Goal: Information Seeking & Learning: Check status

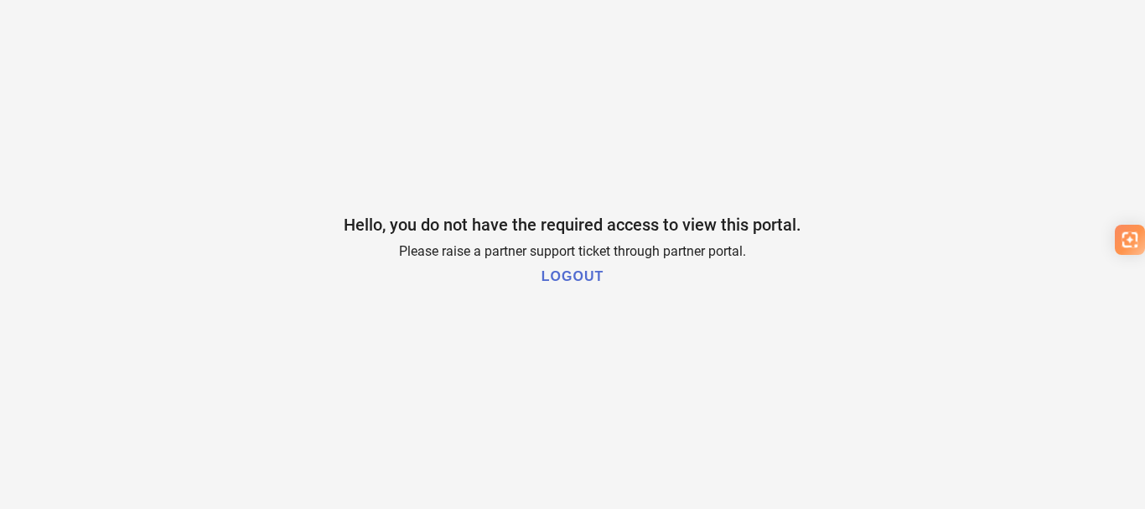
click at [565, 281] on h1 "LOGOUT" at bounding box center [573, 276] width 62 height 15
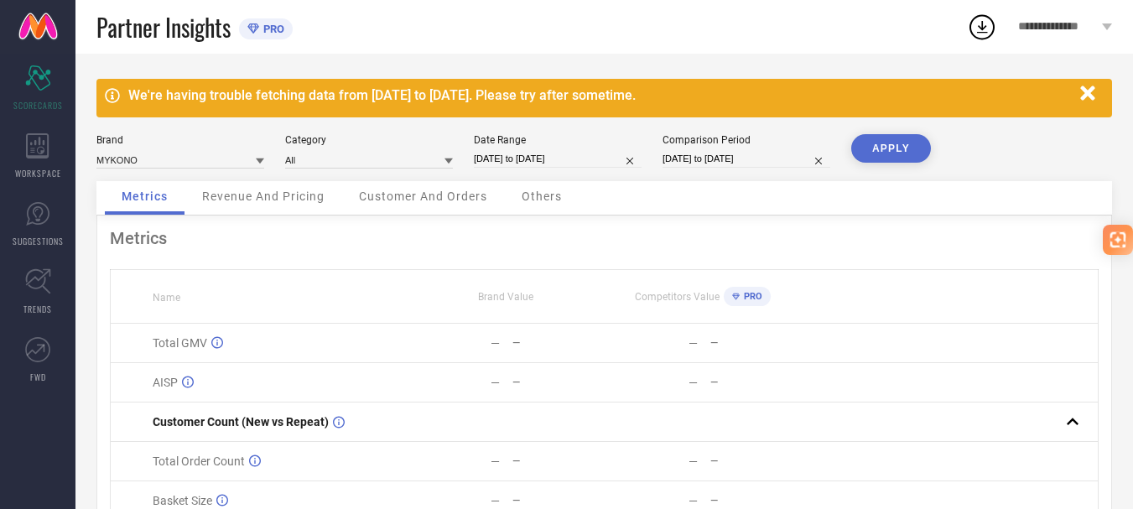
scroll to position [31, 0]
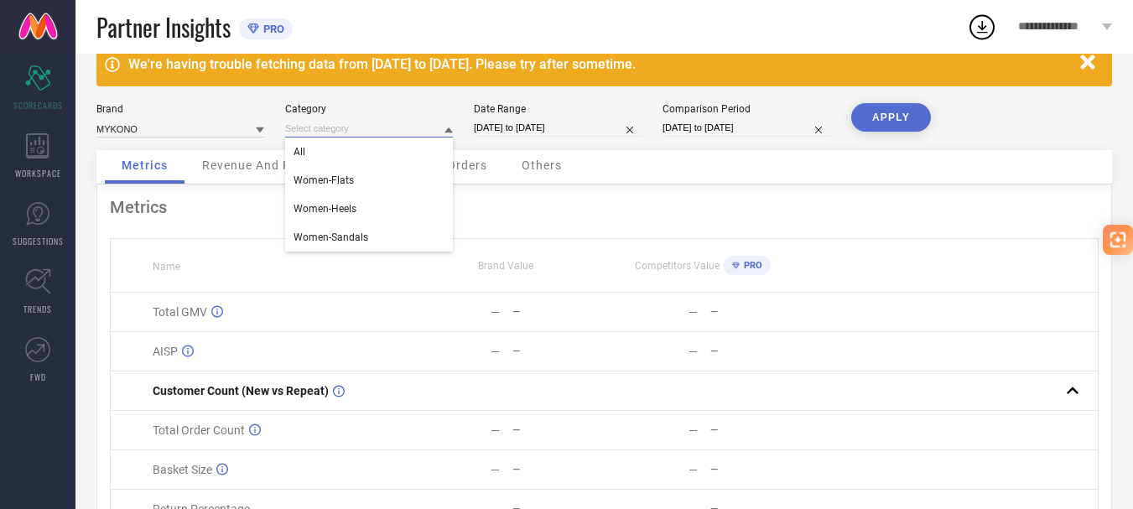
click at [319, 129] on input at bounding box center [369, 129] width 168 height 18
click at [336, 116] on div "Category All Women-Flats Women-Heels Women-Sandals" at bounding box center [369, 120] width 168 height 34
click at [153, 128] on input at bounding box center [180, 129] width 168 height 18
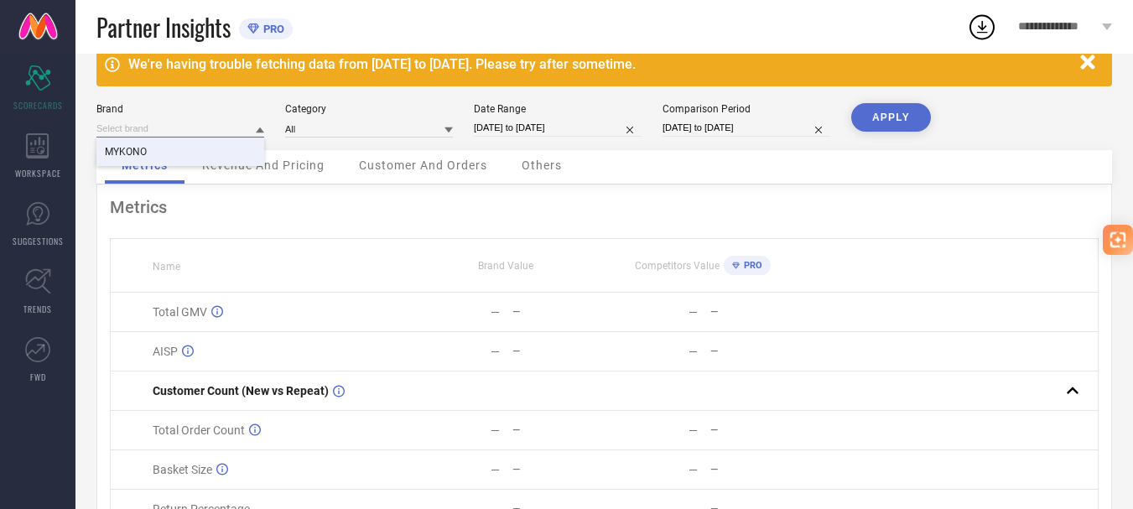
click at [179, 132] on input at bounding box center [180, 129] width 168 height 18
type input "carry city"
click at [897, 112] on button "APPLY" at bounding box center [891, 117] width 80 height 29
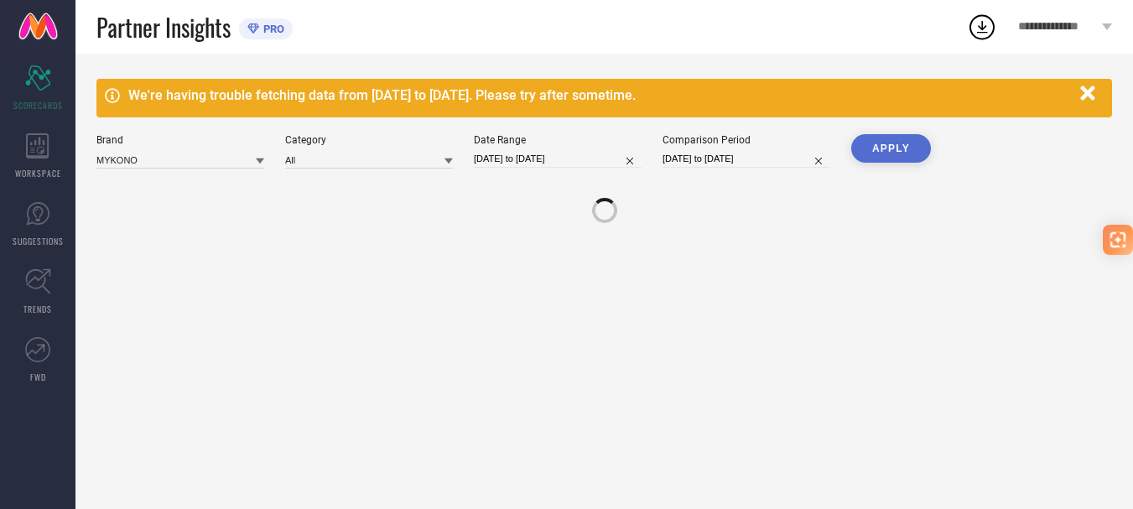
scroll to position [0, 0]
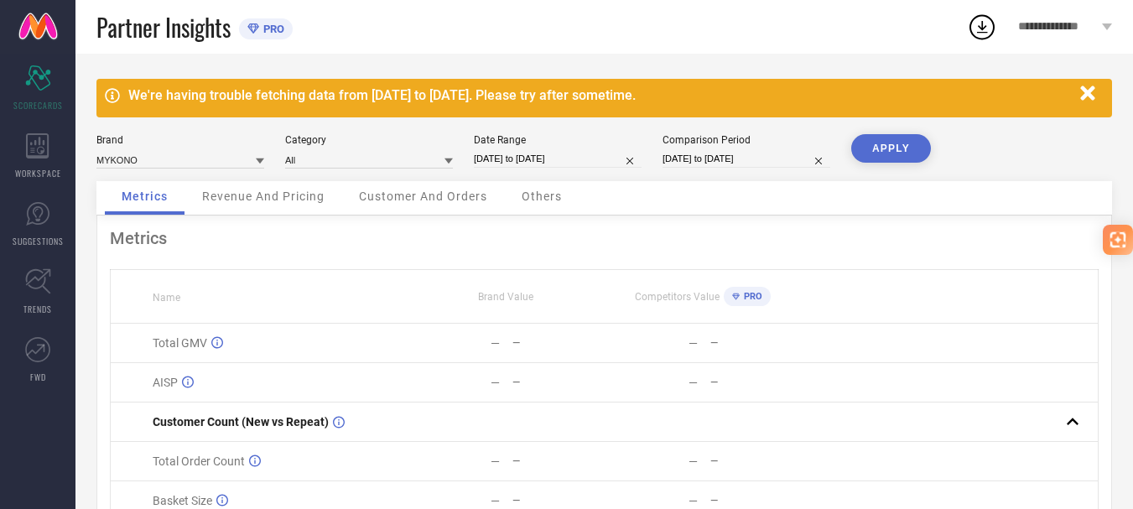
click at [587, 152] on input "04-08-2025 to 03-09-2025" at bounding box center [558, 159] width 168 height 18
select select "7"
select select "2025"
select select "8"
select select "2025"
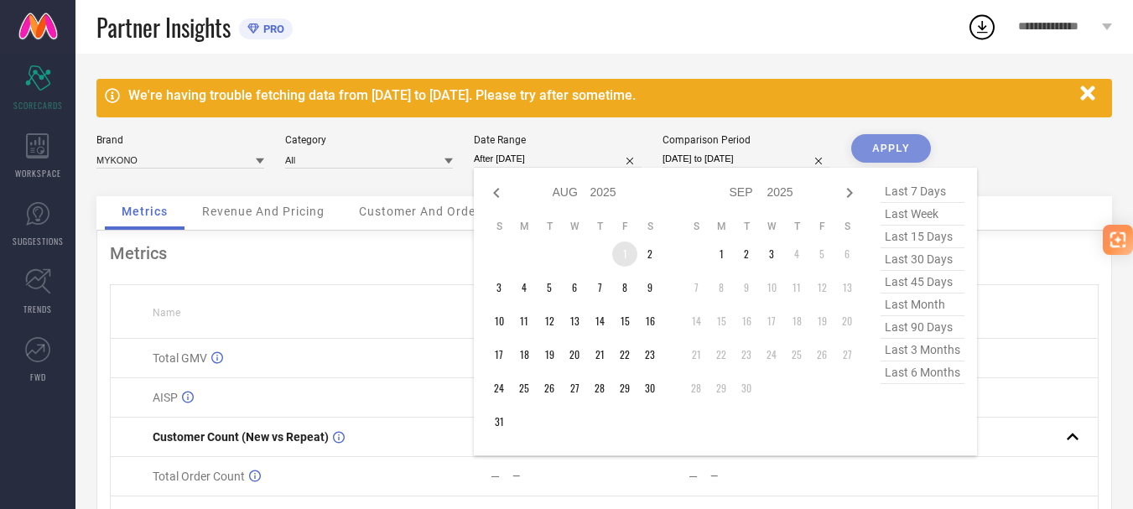
click at [631, 254] on td "1" at bounding box center [624, 254] width 25 height 25
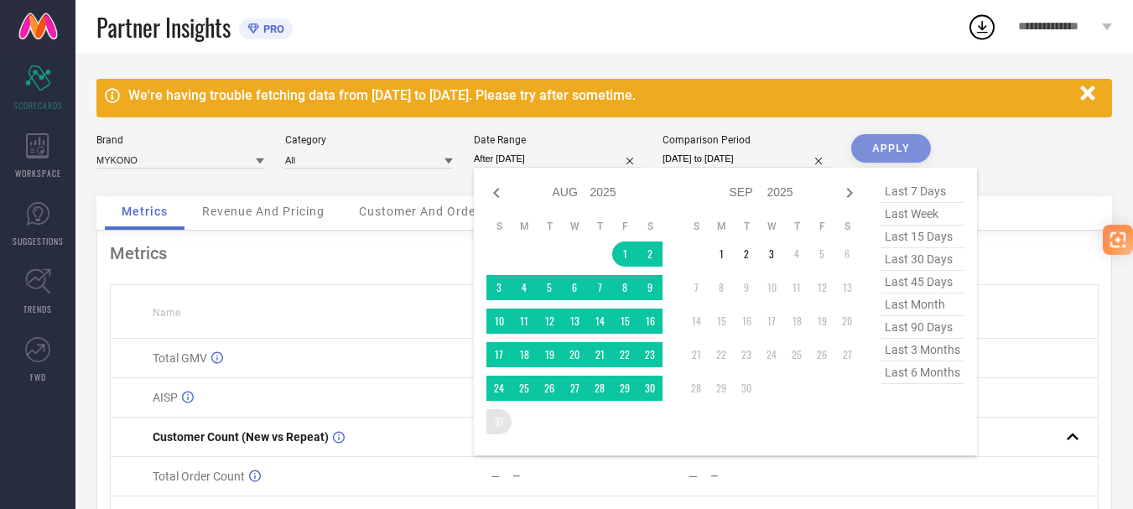
type input "01-08-2025 to 31-08-2025"
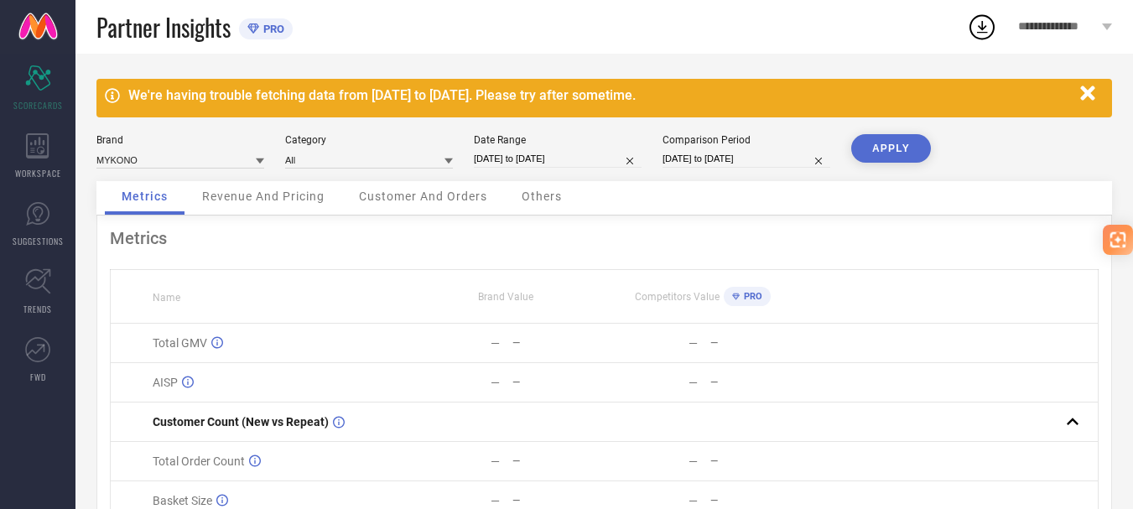
click at [906, 160] on button "APPLY" at bounding box center [891, 148] width 80 height 29
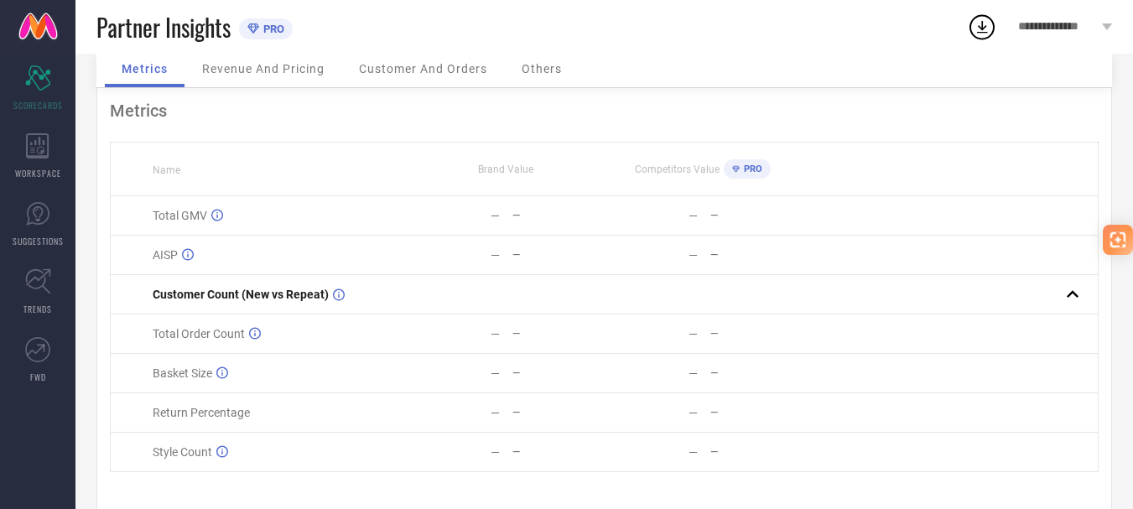
scroll to position [128, 0]
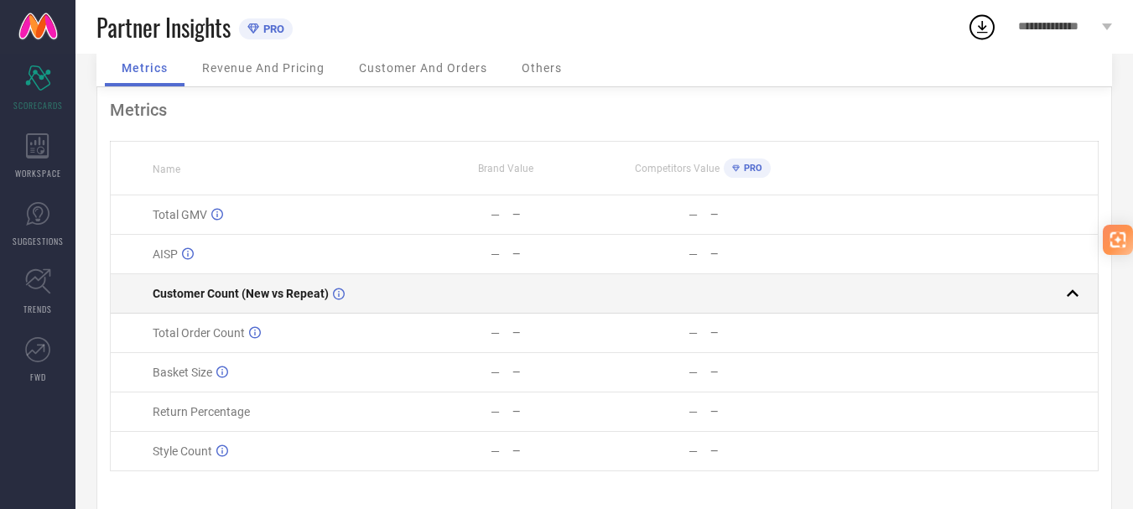
click at [305, 307] on td "Customer Count (New vs Repeat)" at bounding box center [259, 293] width 296 height 39
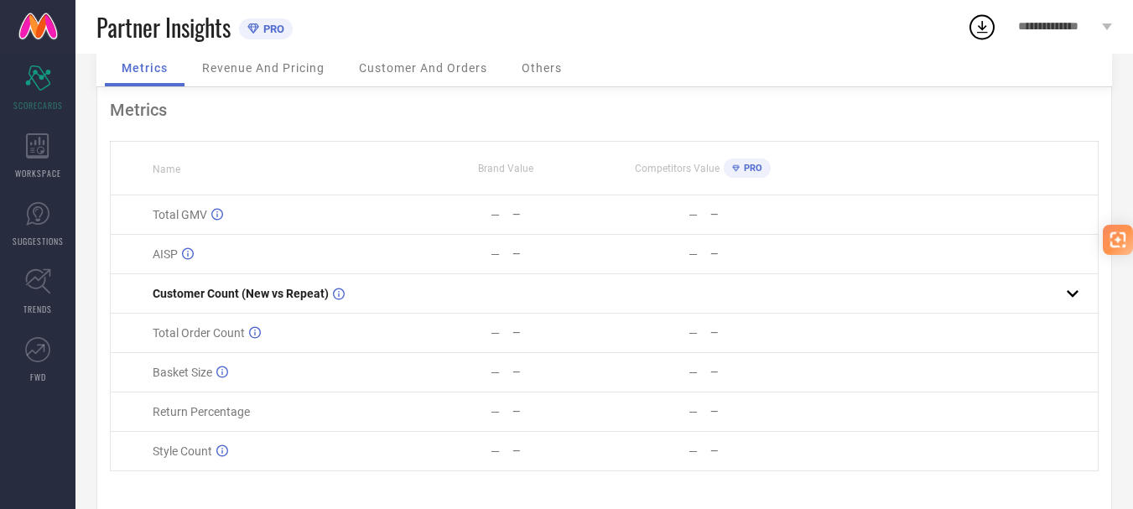
click at [345, 242] on td "AISP" at bounding box center [259, 254] width 296 height 39
click at [286, 74] on span "Revenue And Pricing" at bounding box center [263, 67] width 122 height 13
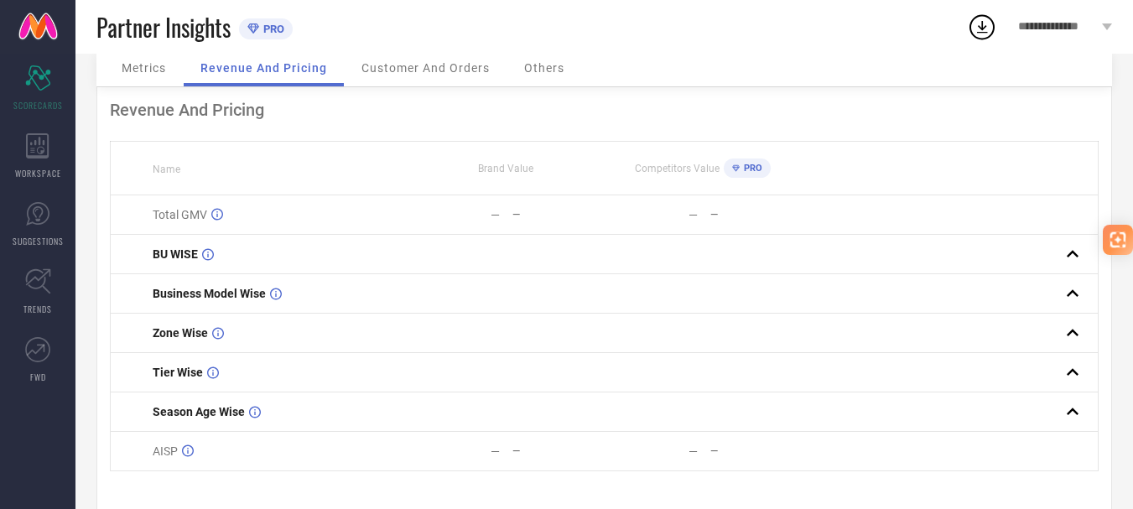
click at [377, 79] on div "Customer And Orders" at bounding box center [426, 70] width 162 height 34
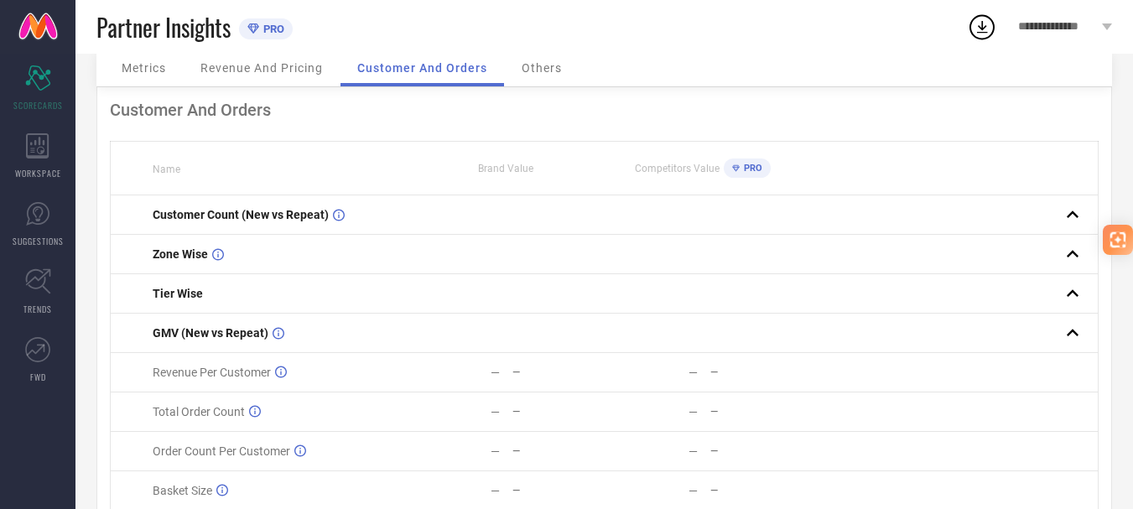
click at [278, 70] on span "Revenue And Pricing" at bounding box center [261, 67] width 122 height 13
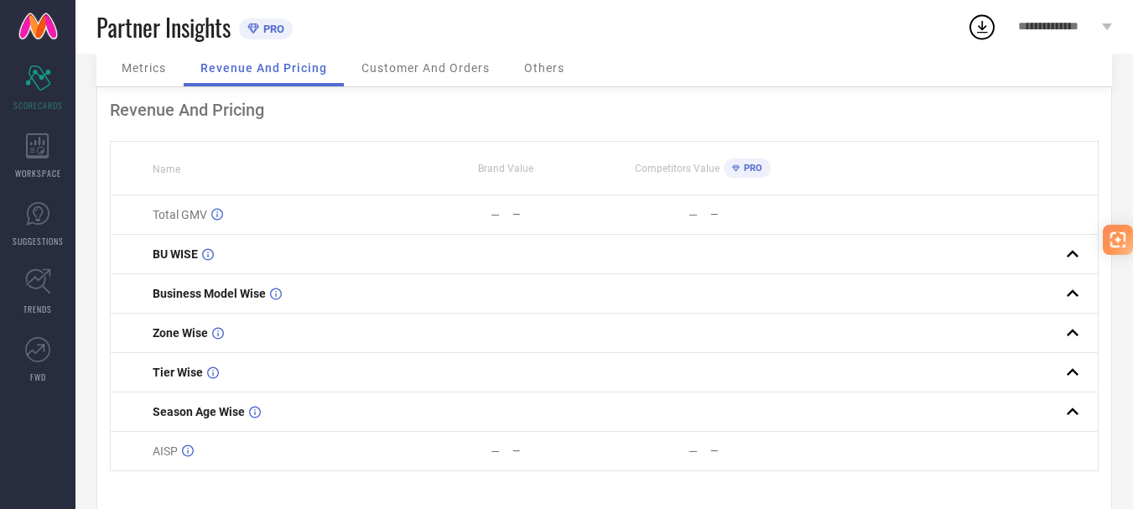
click at [467, 68] on span "Customer And Orders" at bounding box center [425, 67] width 128 height 13
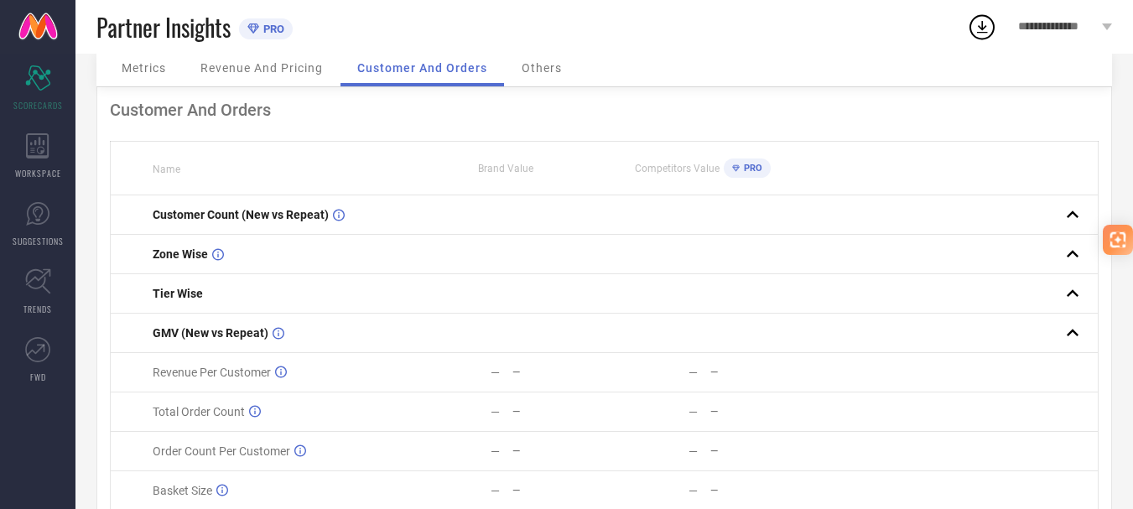
click at [160, 60] on div "Metrics" at bounding box center [144, 70] width 78 height 34
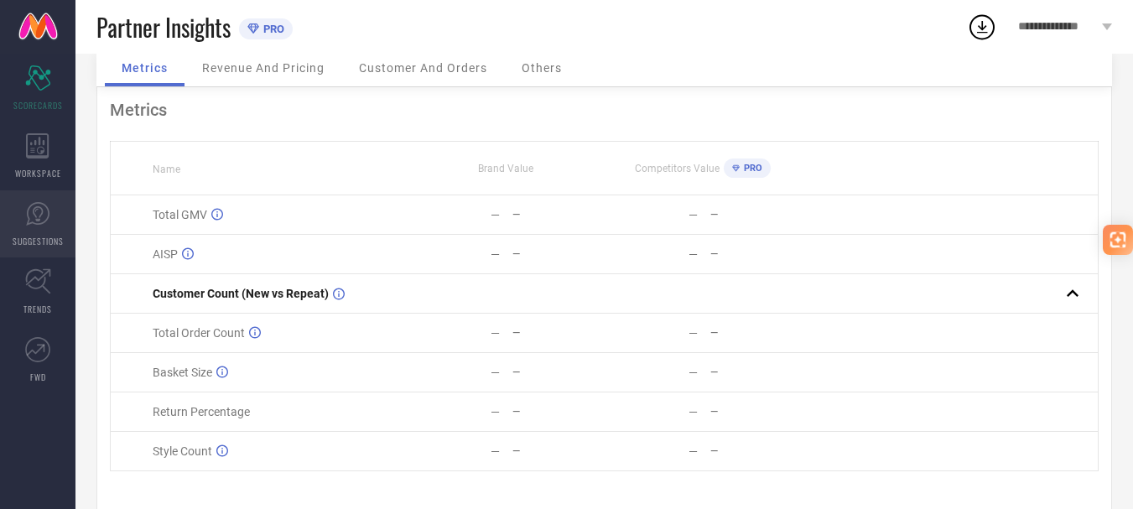
click at [43, 221] on icon at bounding box center [37, 213] width 25 height 25
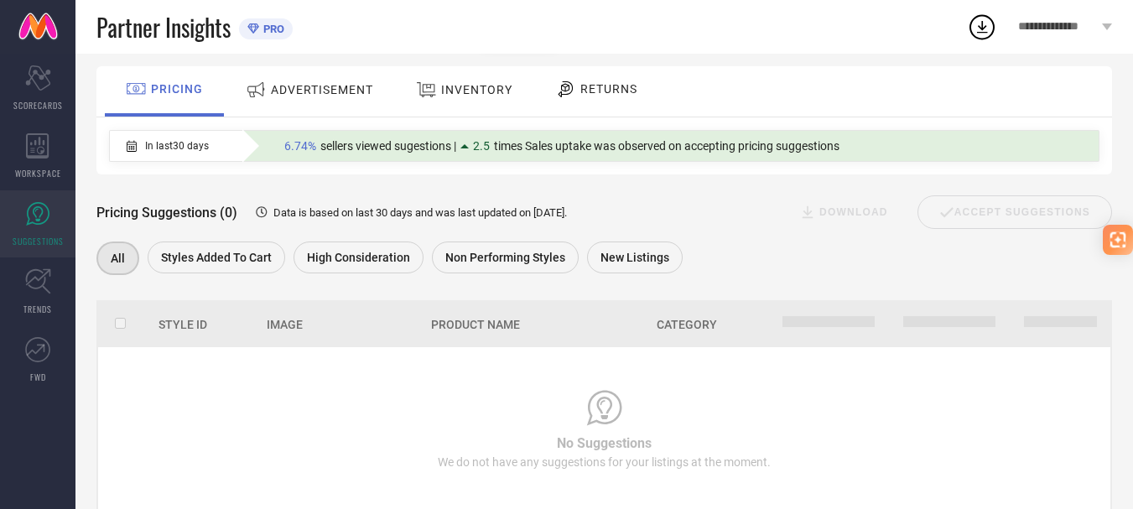
scroll to position [92, 0]
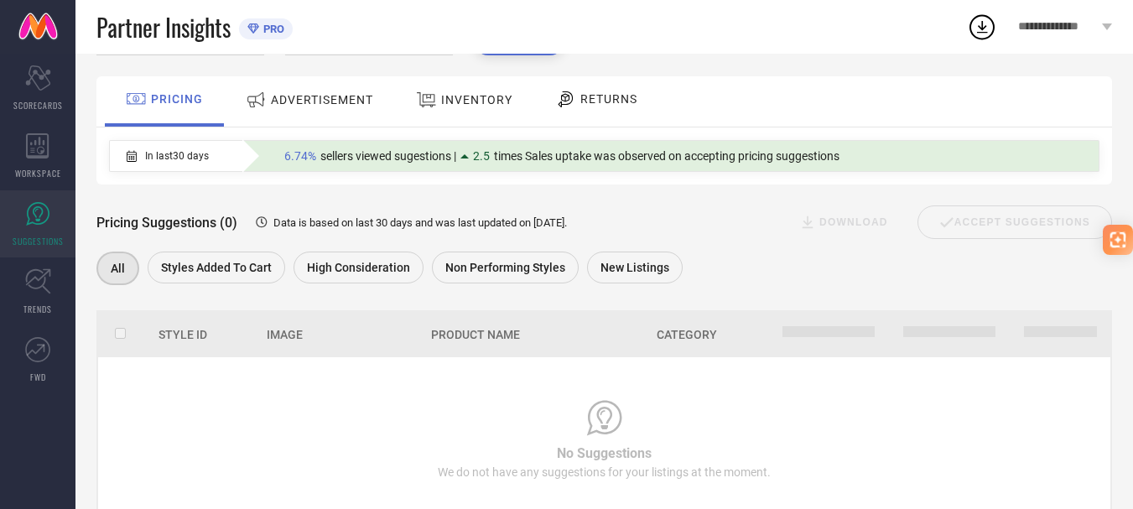
click at [300, 120] on div "ADVERTISEMENT" at bounding box center [309, 101] width 169 height 50
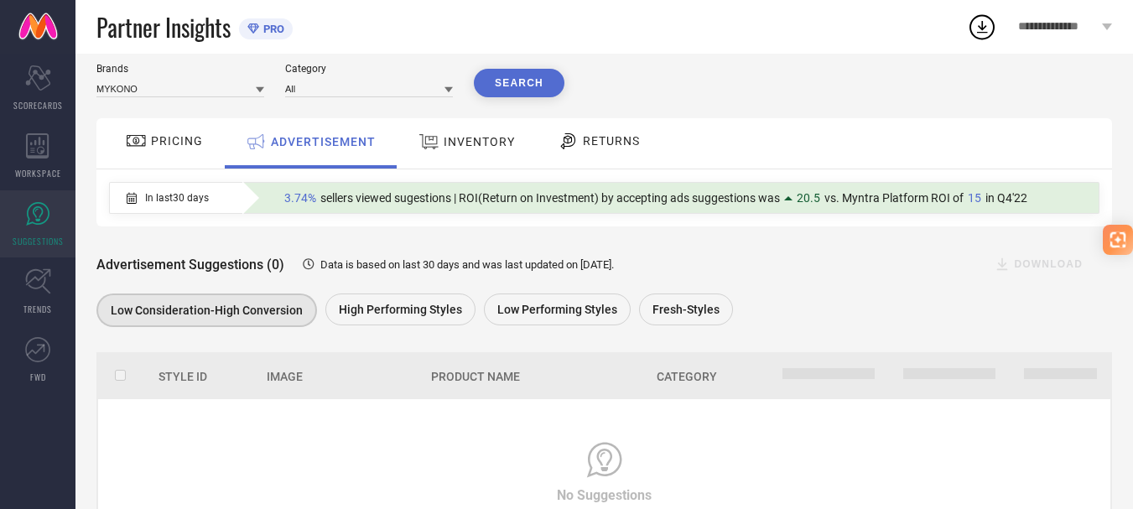
scroll to position [0, 0]
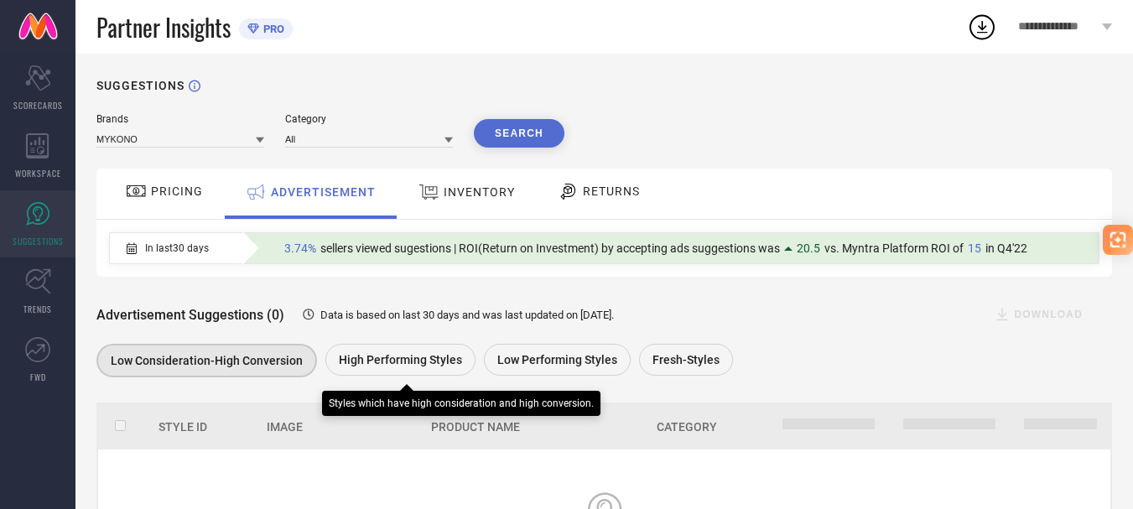
click at [434, 373] on div "High Performing Styles" at bounding box center [400, 360] width 150 height 32
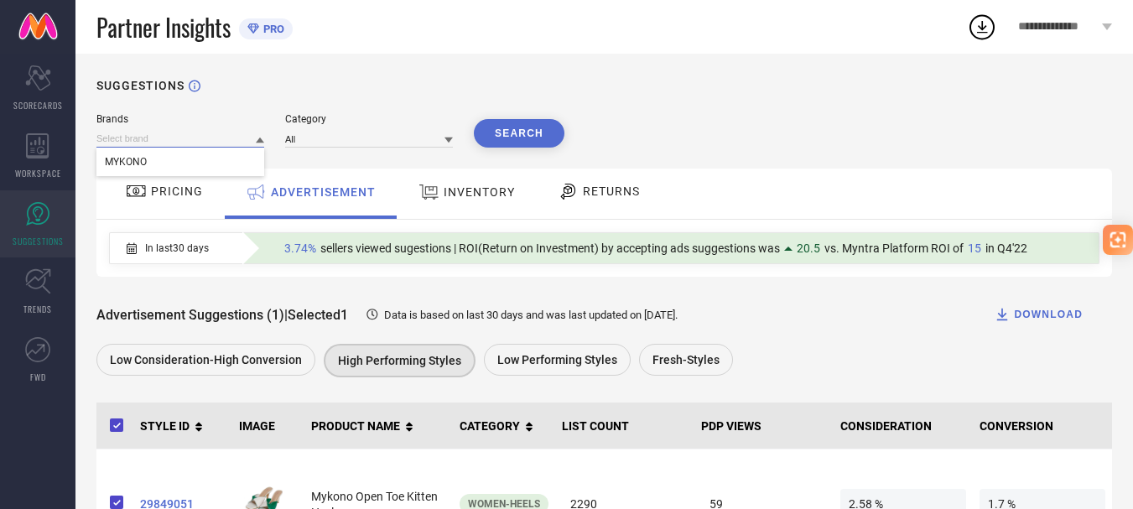
click at [114, 134] on input at bounding box center [180, 139] width 168 height 18
type input "Carry city"
click at [368, 132] on input at bounding box center [369, 139] width 168 height 18
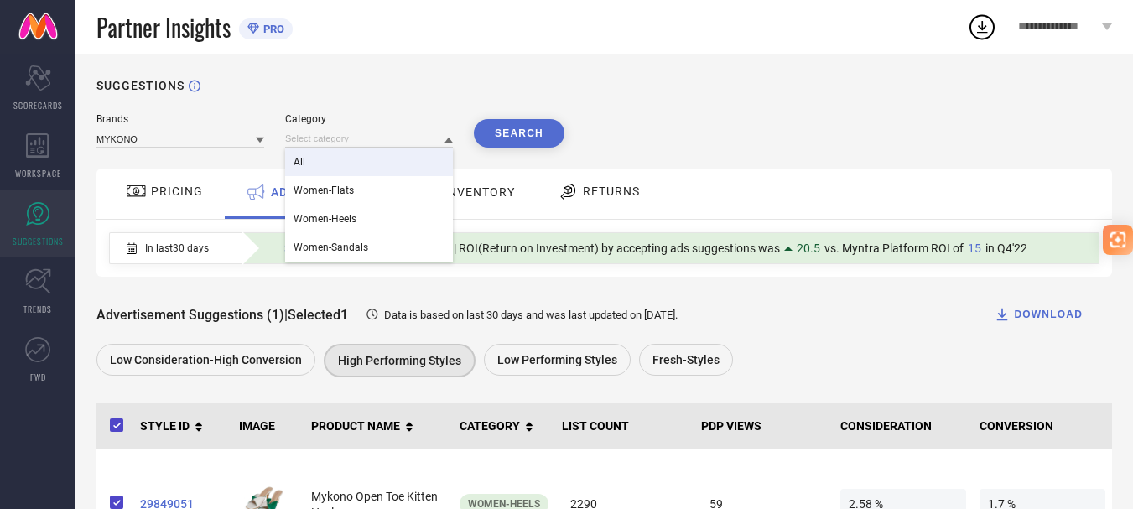
click at [527, 138] on button "Search" at bounding box center [519, 133] width 91 height 29
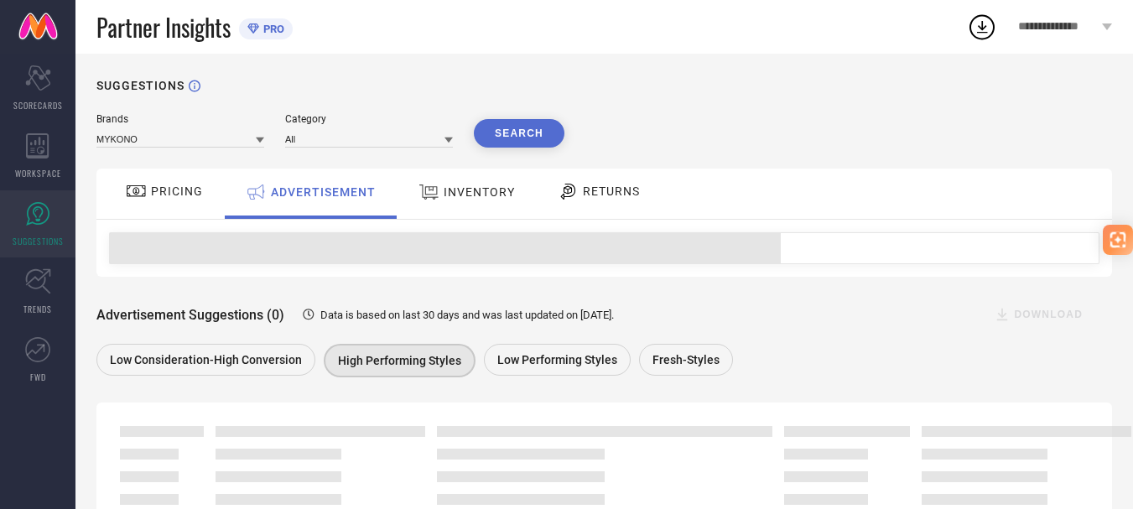
click at [527, 138] on button "Search" at bounding box center [519, 133] width 91 height 29
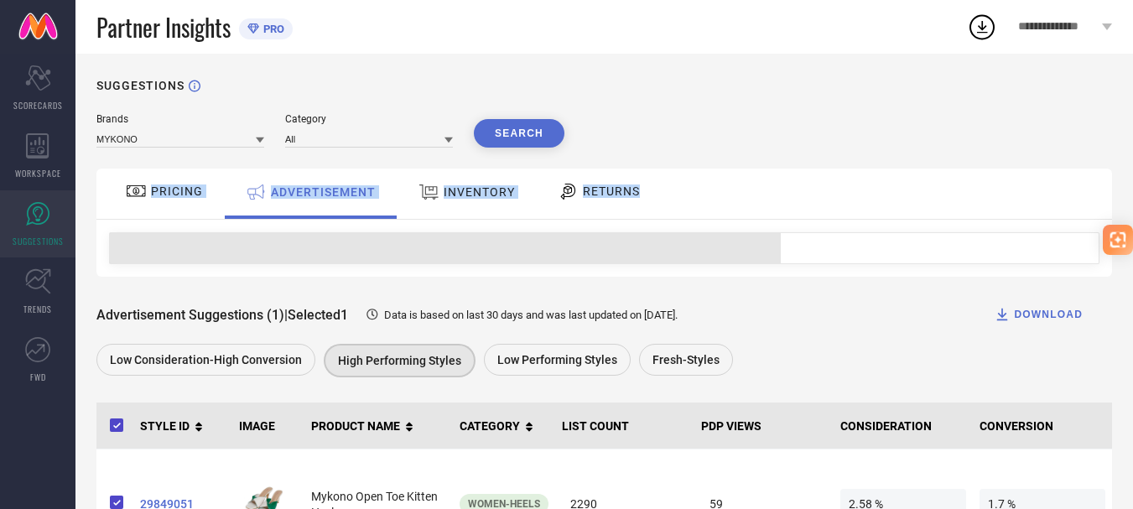
drag, startPoint x: 1128, startPoint y: 137, endPoint x: 1130, endPoint y: 172, distance: 35.3
click at [1130, 172] on div "SUGGESTIONS Brands MYKONO Category All Search PRICING ADVERTISEMENT INVENTORY R…" at bounding box center [603, 319] width 1057 height 531
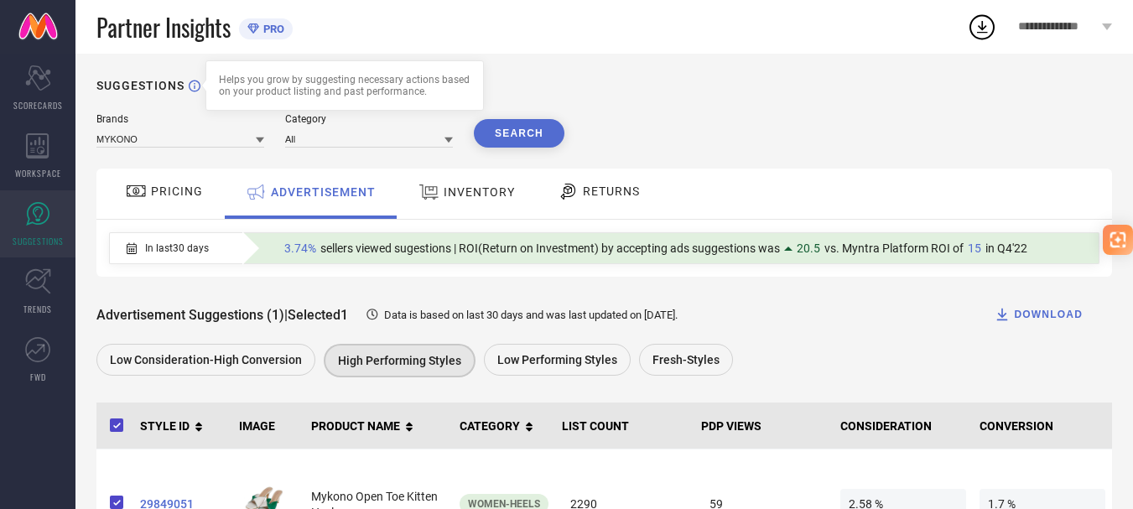
click at [347, 101] on div "Helps you grow by suggesting necessary actions based on your product listing an…" at bounding box center [344, 85] width 278 height 50
click at [438, 148] on div "Brands MYKONO Category All Search PRICING ADVERTISEMENT INVENTORY RETURNS In la…" at bounding box center [603, 336] width 1015 height 446
click at [383, 132] on input at bounding box center [369, 139] width 168 height 18
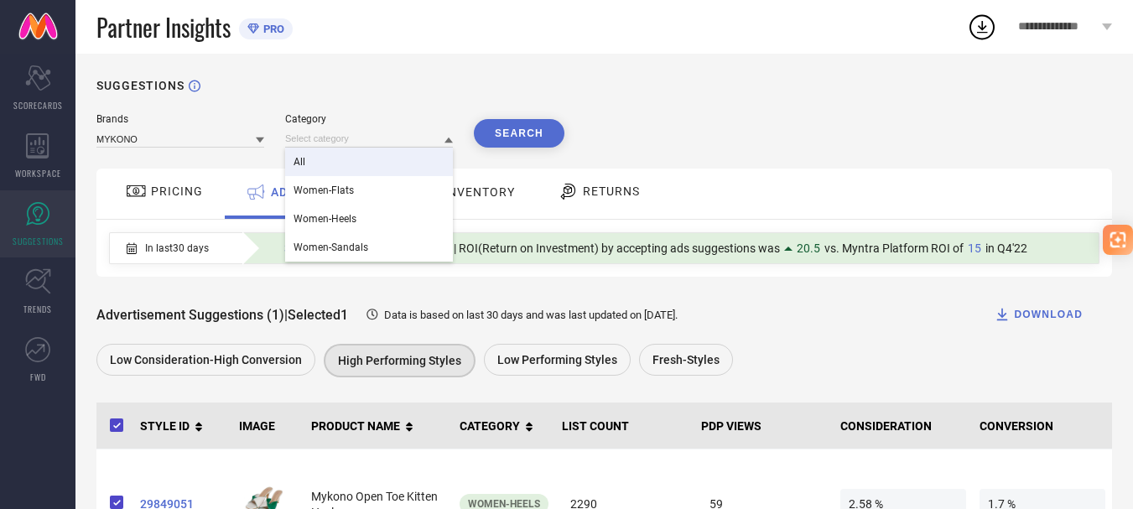
click at [526, 130] on button "Search" at bounding box center [519, 133] width 91 height 29
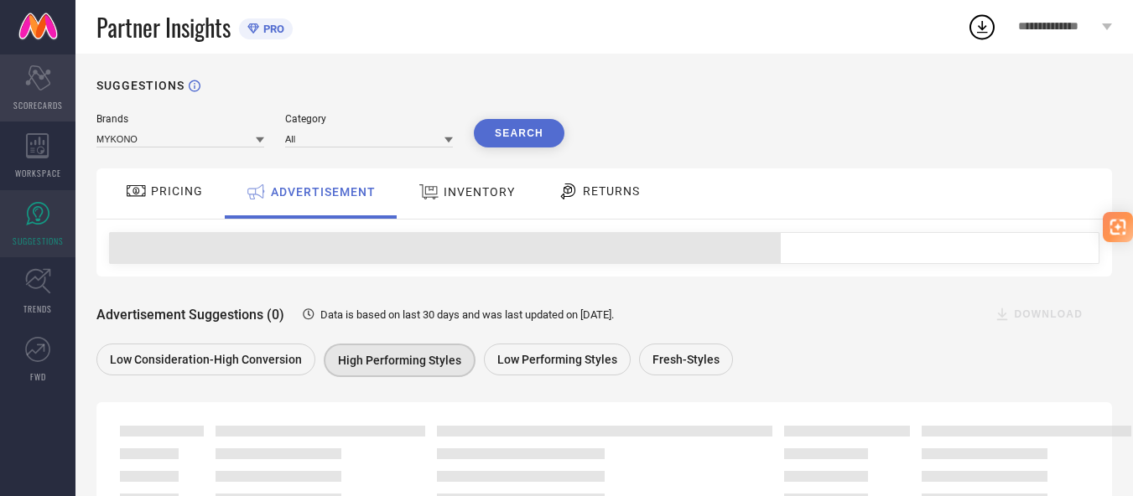
click at [49, 75] on icon "Scorecard" at bounding box center [38, 77] width 26 height 25
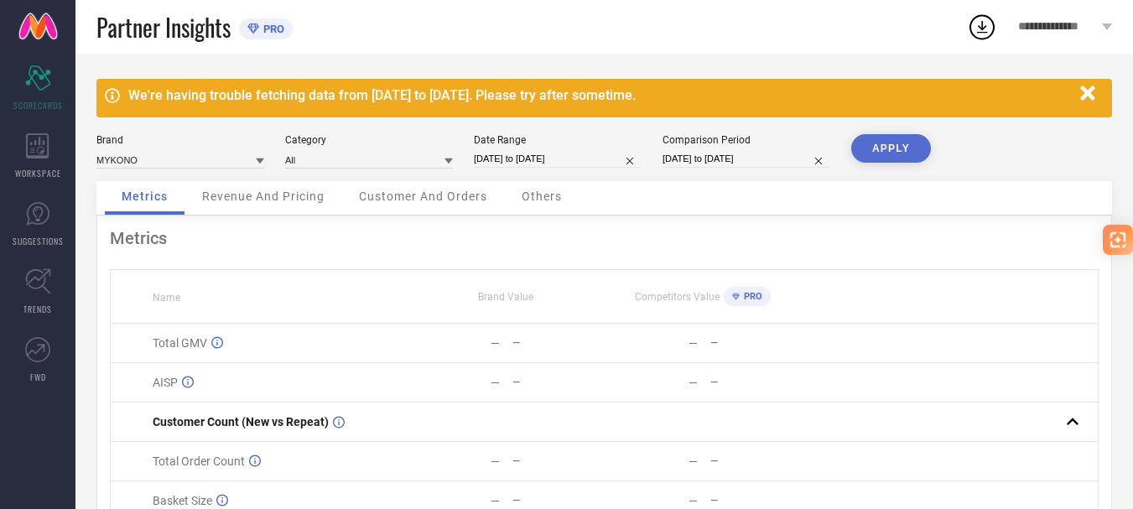
click at [243, 205] on div "Revenue And Pricing" at bounding box center [263, 198] width 156 height 34
